Goal: Navigation & Orientation: Find specific page/section

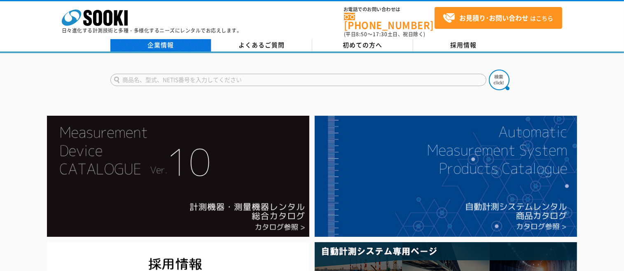
click at [163, 39] on link "企業情報" at bounding box center [160, 45] width 101 height 12
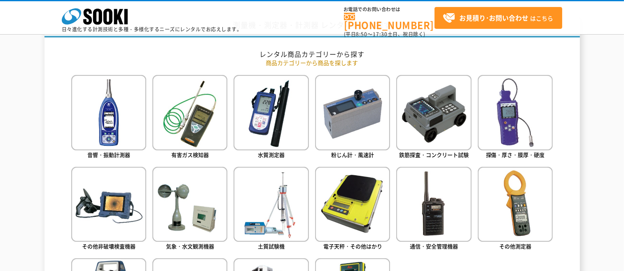
scroll to position [330, 0]
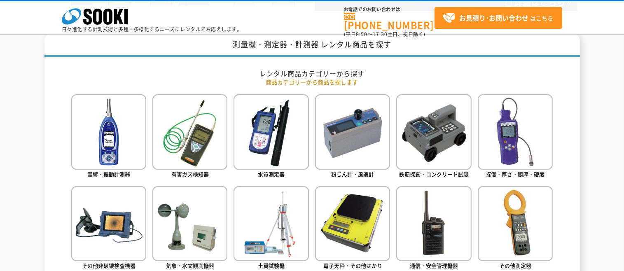
drag, startPoint x: 234, startPoint y: 44, endPoint x: 238, endPoint y: 45, distance: 4.3
click at [238, 45] on h1 "測量機・測定器・計測器 レンタル商品を探す" at bounding box center [313, 45] width 536 height 23
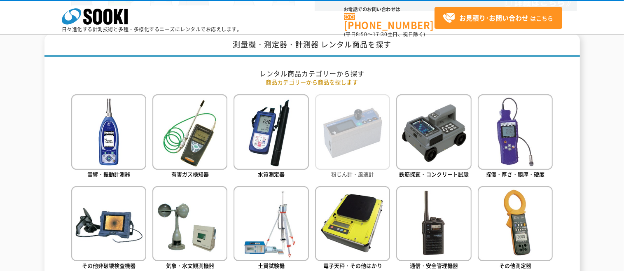
drag, startPoint x: 238, startPoint y: 45, endPoint x: 328, endPoint y: 102, distance: 106.0
click at [321, 99] on ul "音響・振動計測器 有害ガス検知器 水質測定器 粉じん計・風速計 鉄筋探査・コンクリート試験 探傷・厚さ・膜厚・硬度" at bounding box center [312, 239] width 482 height 291
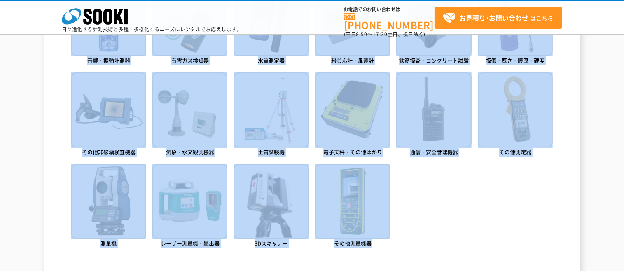
scroll to position [475, 0]
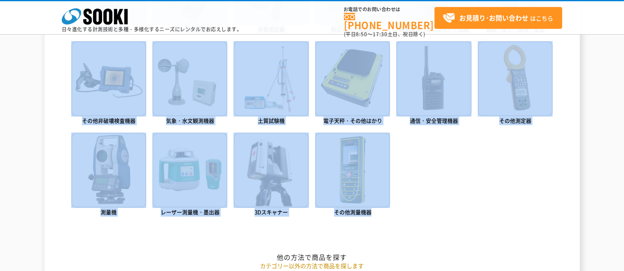
drag, startPoint x: 232, startPoint y: 44, endPoint x: 465, endPoint y: 202, distance: 281.1
click at [465, 202] on div "測量機・測定器・計測器 レンタル商品を探す レンタル商品カテゴリーから探す 商品カテゴリーから商品を探します 音響・振動計測器 有害ガス検知器 水質測定器 粉…" at bounding box center [313, 239] width 536 height 700
drag, startPoint x: 329, startPoint y: 156, endPoint x: 216, endPoint y: 254, distance: 149.3
click at [218, 255] on h2 "他の方法で商品を探す" at bounding box center [312, 257] width 482 height 9
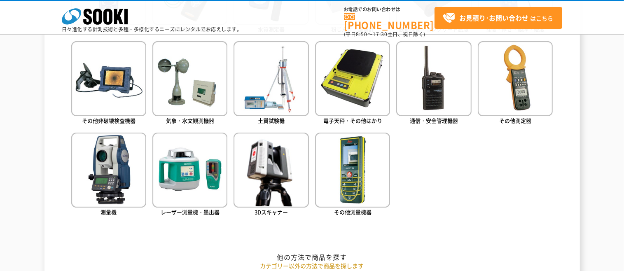
click at [218, 255] on h2 "他の方法で商品を探す" at bounding box center [312, 257] width 482 height 9
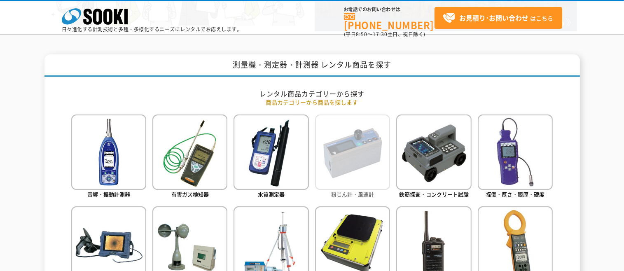
scroll to position [330, 0]
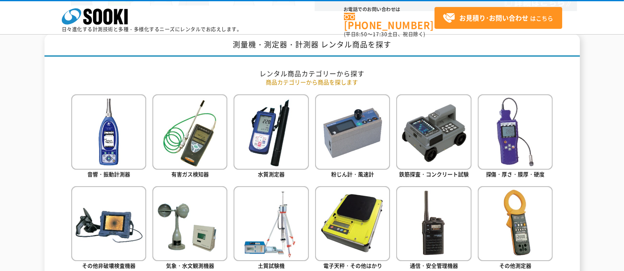
drag, startPoint x: 232, startPoint y: 43, endPoint x: 263, endPoint y: 49, distance: 32.3
click at [263, 49] on h1 "測量機・測定器・計測器 レンタル商品を探す" at bounding box center [313, 45] width 536 height 23
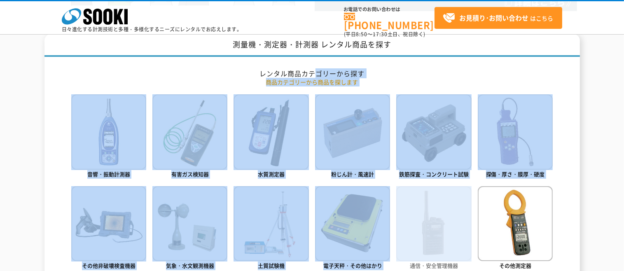
drag, startPoint x: 263, startPoint y: 49, endPoint x: 458, endPoint y: 188, distance: 239.3
